Goal: Check status: Check status

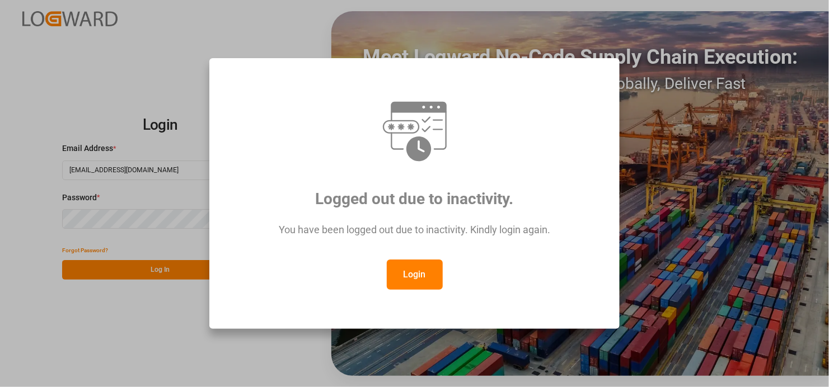
click at [434, 269] on button "Login" at bounding box center [415, 275] width 56 height 30
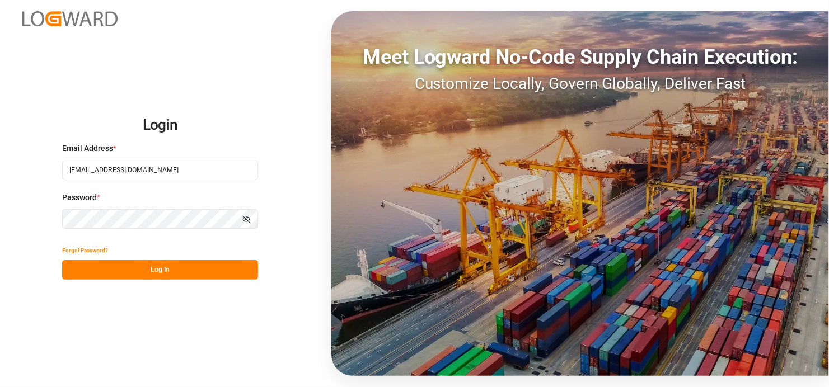
click at [183, 269] on button "Log In" at bounding box center [160, 270] width 196 height 20
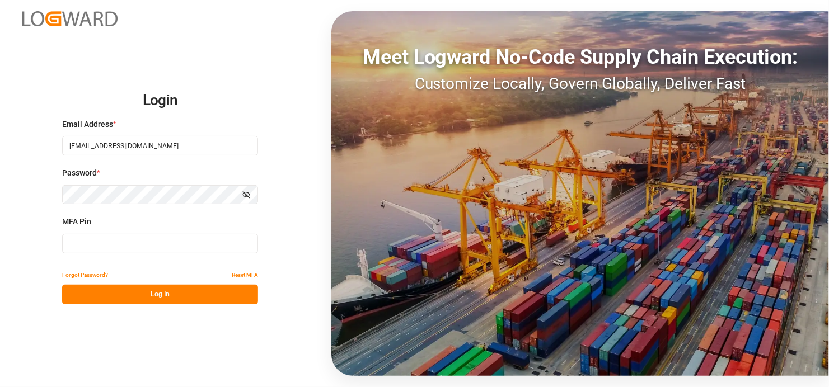
click at [130, 240] on input at bounding box center [160, 244] width 196 height 20
type input "024757"
click at [159, 289] on button "Log In" at bounding box center [160, 295] width 196 height 20
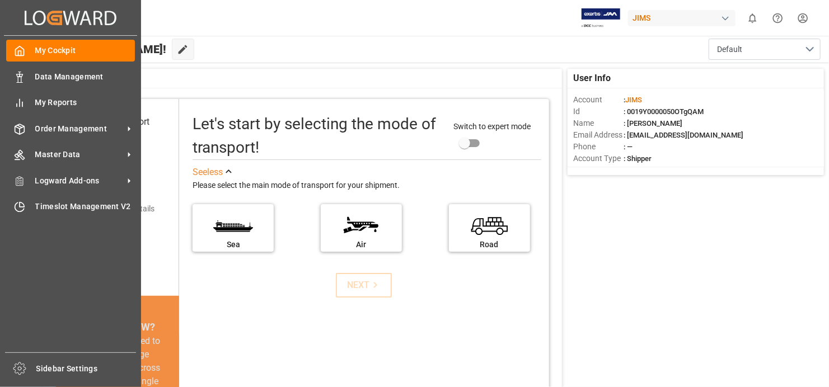
drag, startPoint x: 24, startPoint y: 134, endPoint x: 36, endPoint y: 136, distance: 13.0
click at [24, 137] on div "Order Management Order Management" at bounding box center [70, 129] width 129 height 22
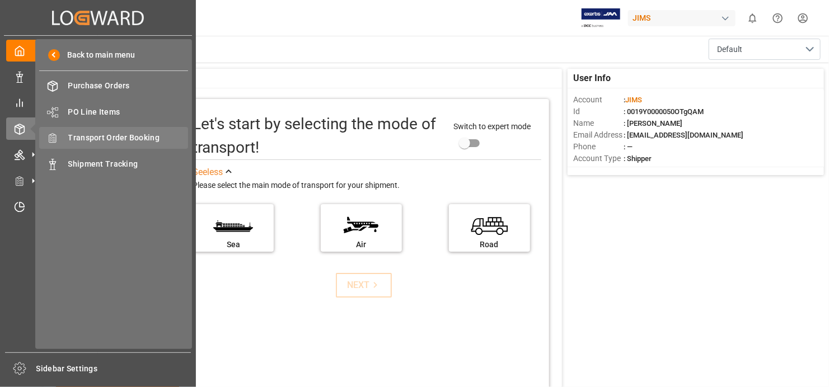
click at [118, 137] on span "Transport Order Booking" at bounding box center [128, 138] width 120 height 12
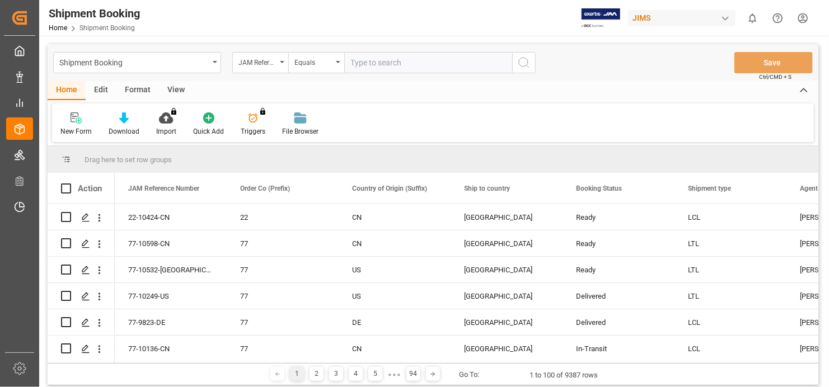
click at [387, 58] on input "text" at bounding box center [428, 62] width 168 height 21
type input "77-10440-US"
click at [526, 57] on icon "search button" at bounding box center [523, 62] width 13 height 13
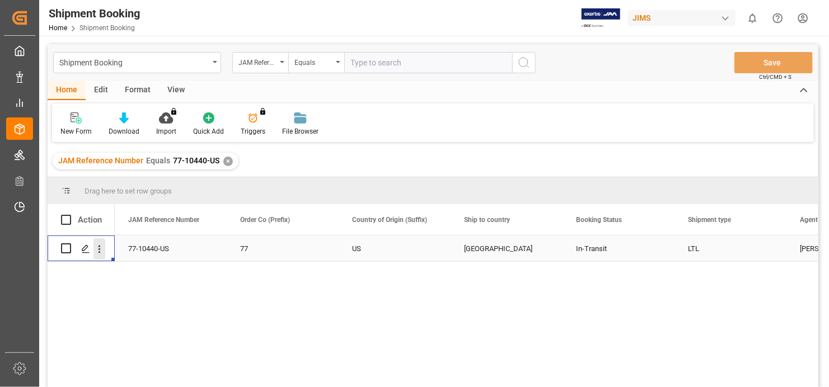
click at [100, 249] on icon "open menu" at bounding box center [99, 250] width 12 height 12
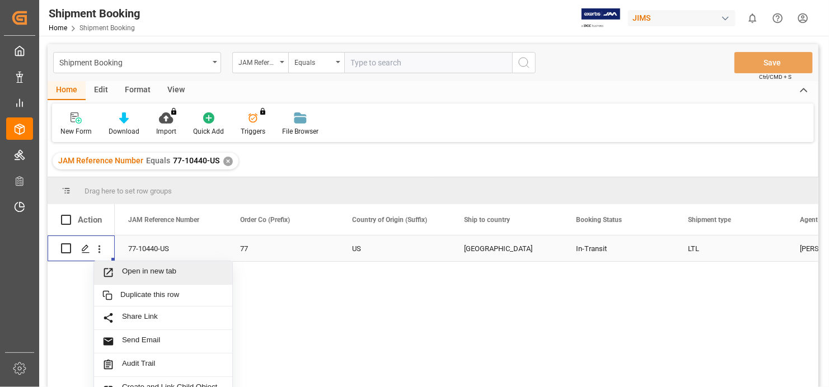
click at [147, 270] on span "Open in new tab" at bounding box center [173, 273] width 102 height 12
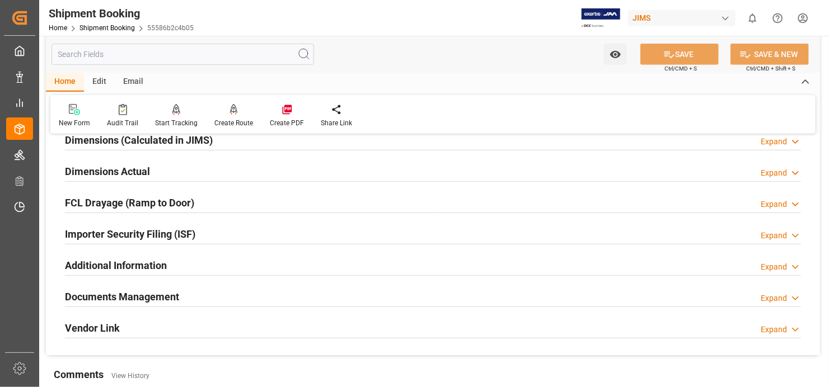
scroll to position [280, 0]
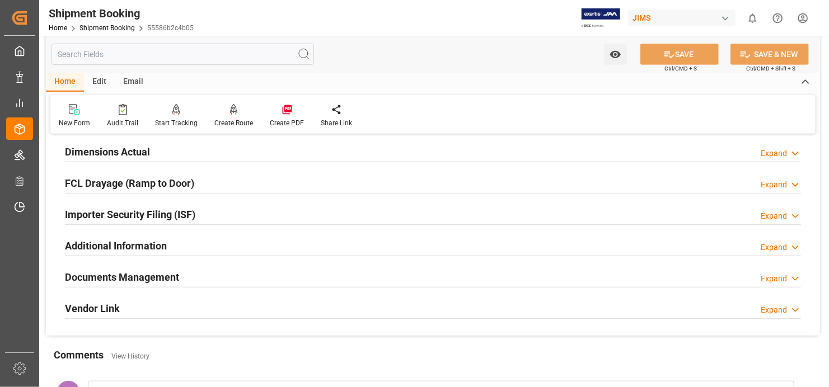
click at [151, 272] on h2 "Documents Management" at bounding box center [122, 277] width 114 height 15
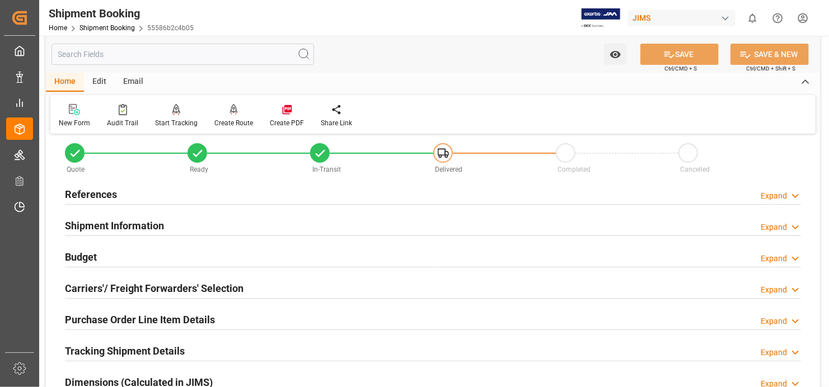
scroll to position [0, 0]
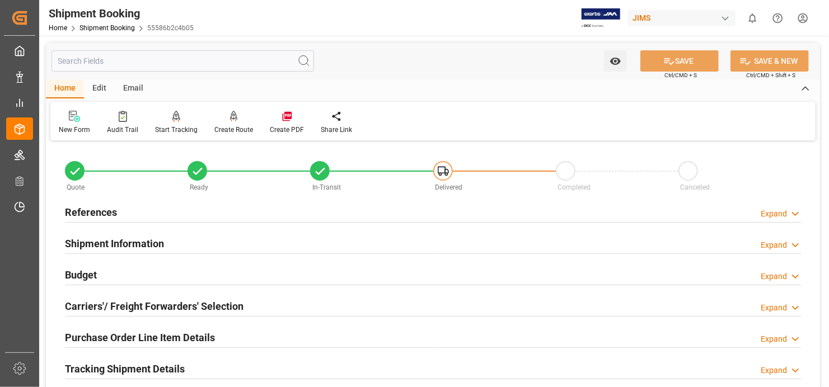
click at [152, 335] on h2 "Purchase Order Line Item Details" at bounding box center [140, 337] width 150 height 15
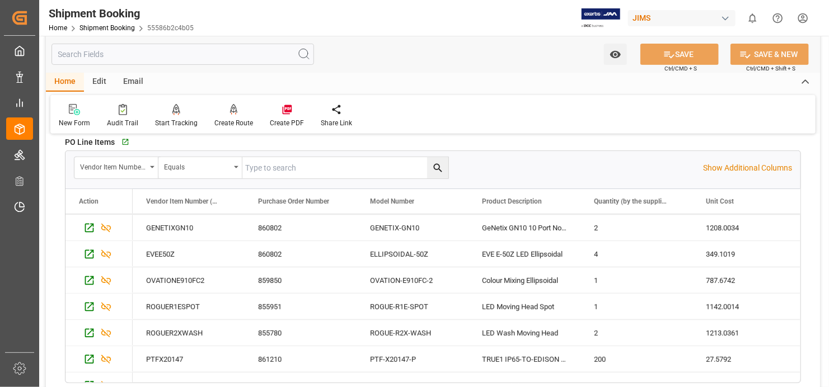
scroll to position [462, 0]
